Goal: Task Accomplishment & Management: Use online tool/utility

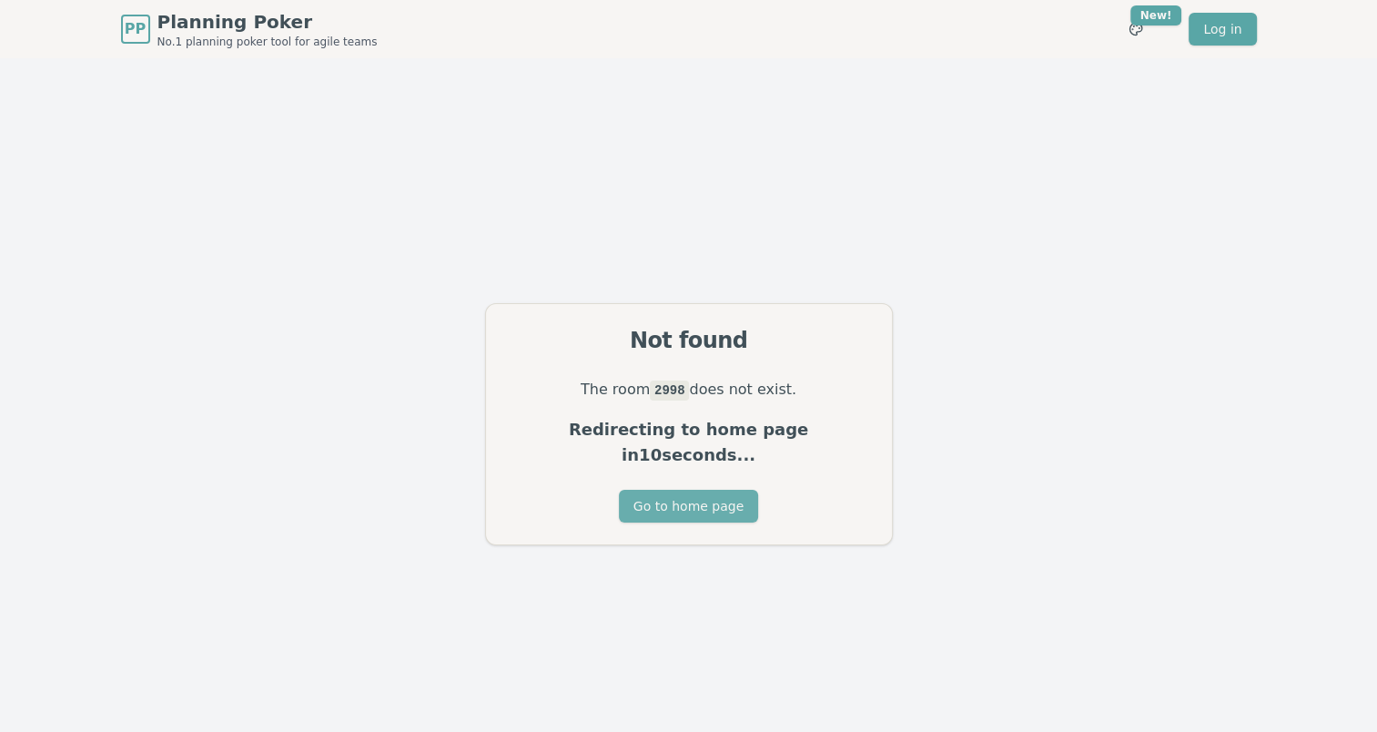
click at [696, 490] on button "Go to home page" at bounding box center [688, 506] width 139 height 33
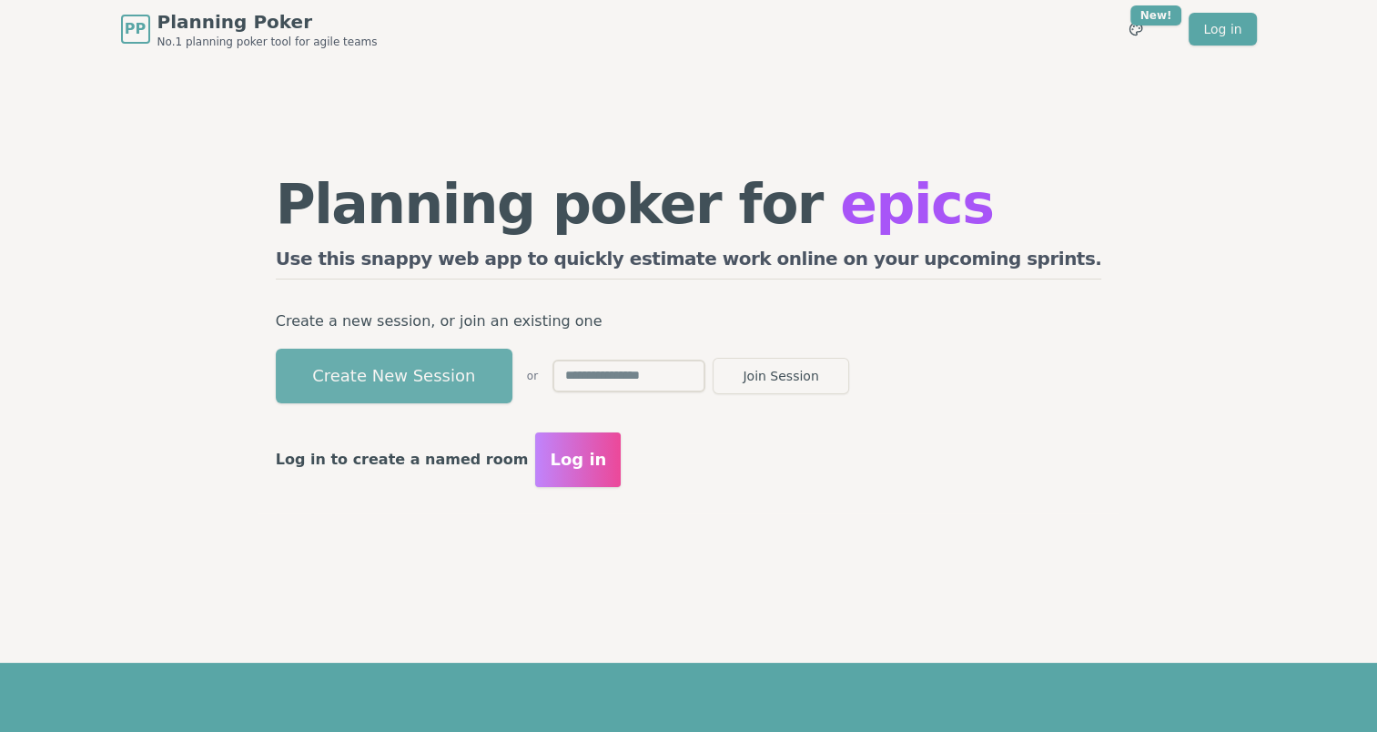
click at [512, 369] on button "Create New Session" at bounding box center [394, 375] width 237 height 55
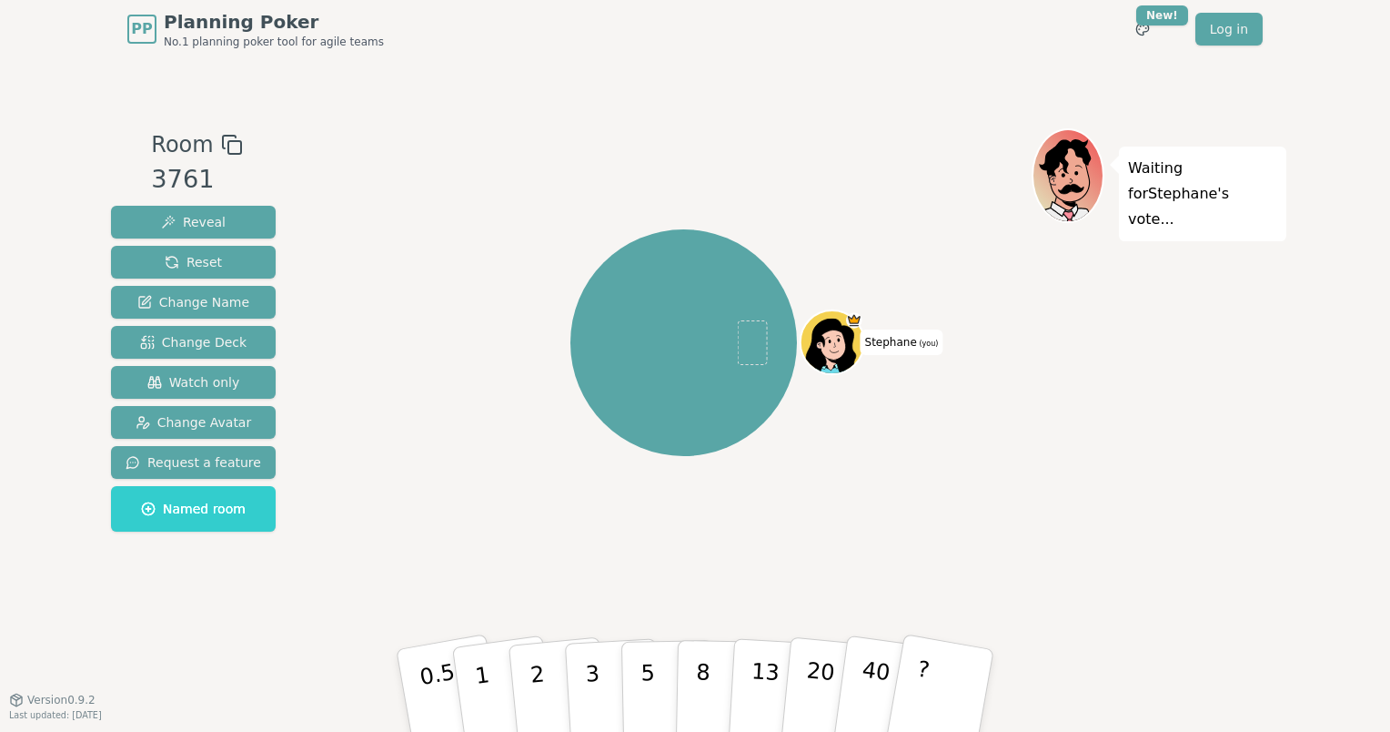
click at [227, 146] on icon at bounding box center [232, 145] width 22 height 22
click at [240, 642] on div "Room 3761 Reveal Reset Change Name Change Deck Watch only Change Avatar Request…" at bounding box center [695, 378] width 1183 height 641
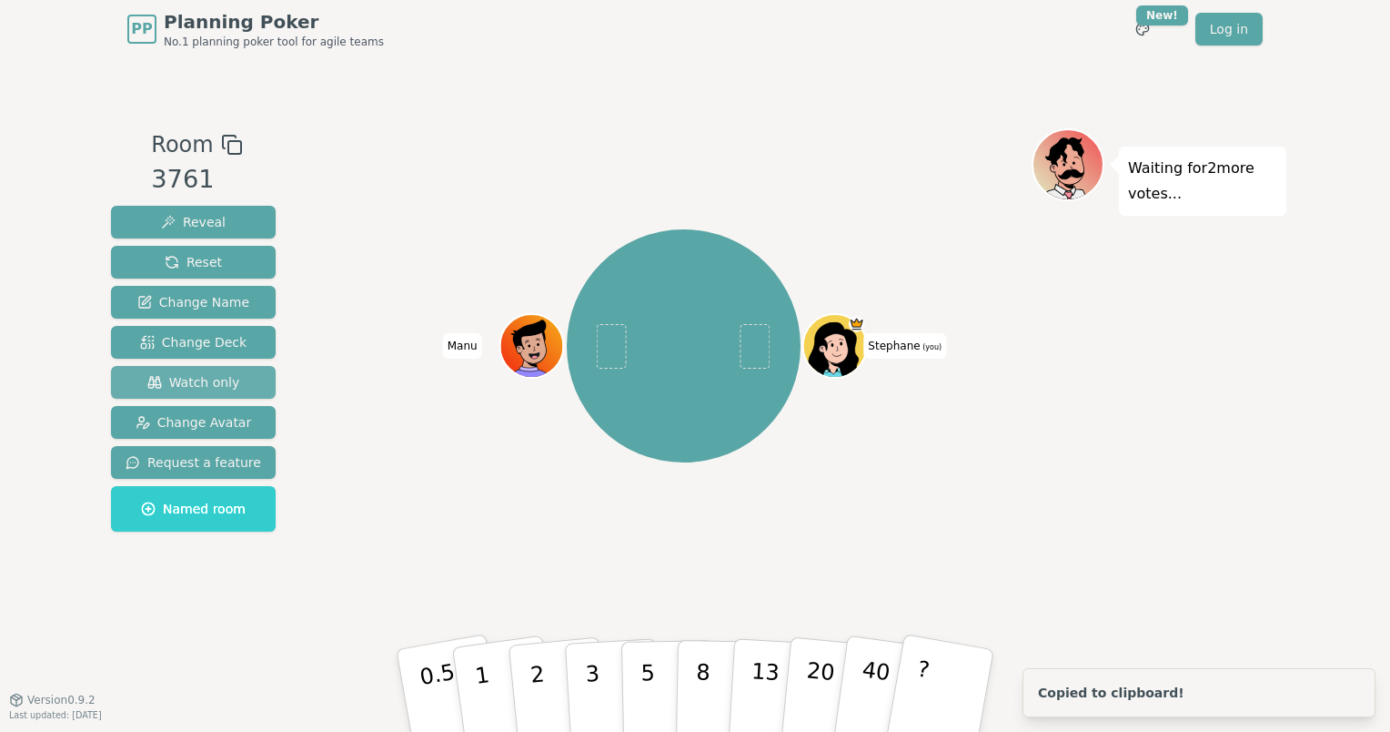
click at [230, 378] on button "Watch only" at bounding box center [193, 382] width 165 height 33
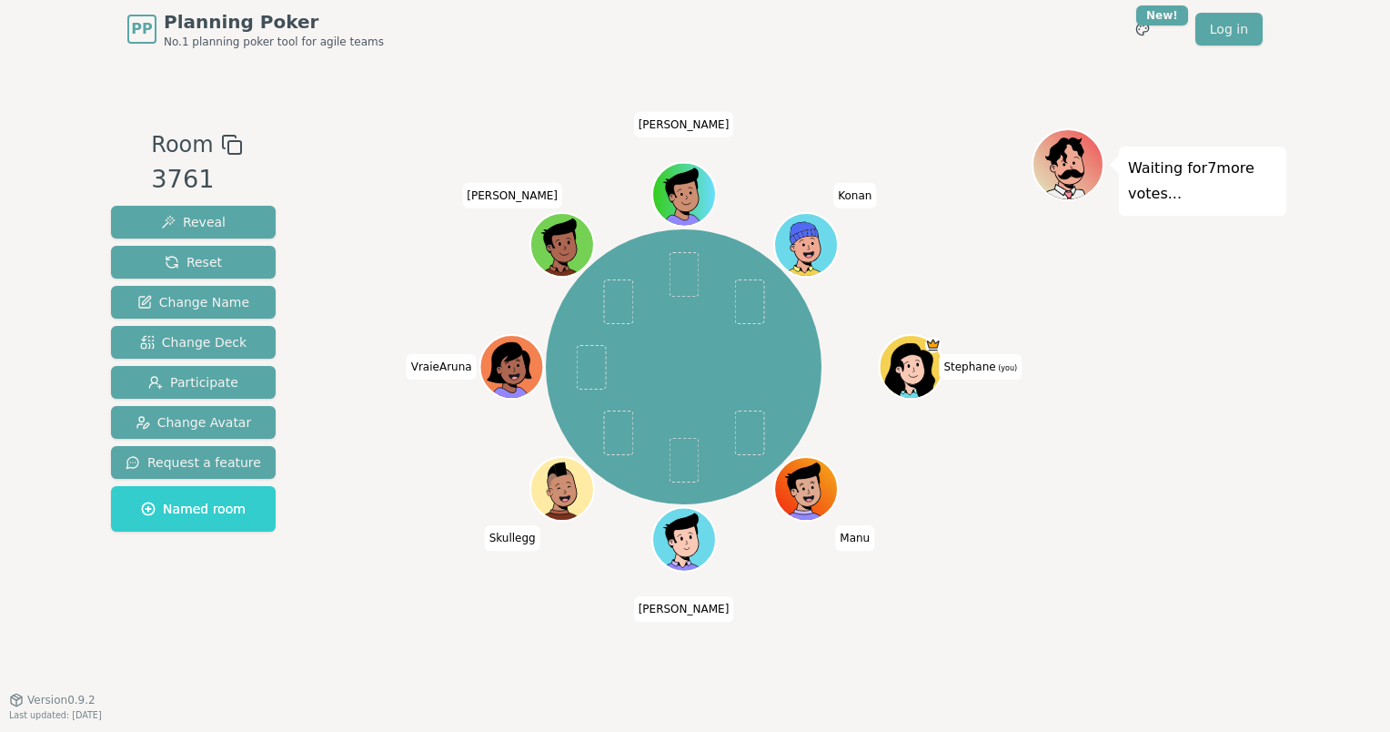
click at [981, 619] on div "Stephane (you) Manu Axel Skullegg VraieAruna Anne Huss Abdel Konan" at bounding box center [684, 378] width 696 height 500
click at [386, 661] on div "Room 3761 Reveal Reset Change Name Change Deck Participate Change Avatar Reques…" at bounding box center [695, 378] width 1183 height 641
